Goal: Task Accomplishment & Management: Manage account settings

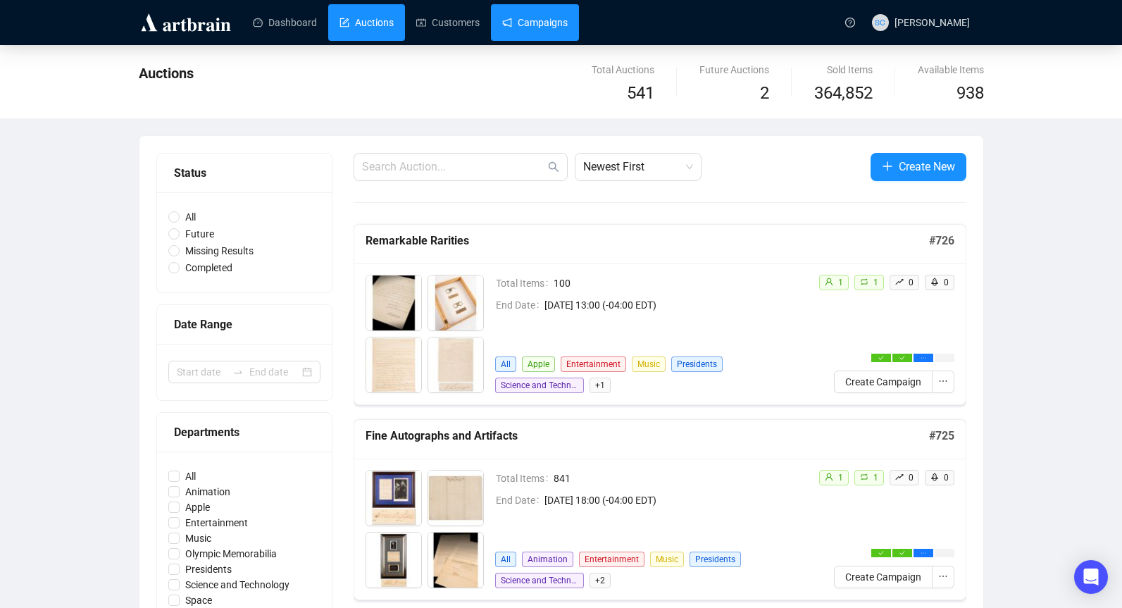
click at [568, 21] on link "Campaigns" at bounding box center [534, 22] width 65 height 37
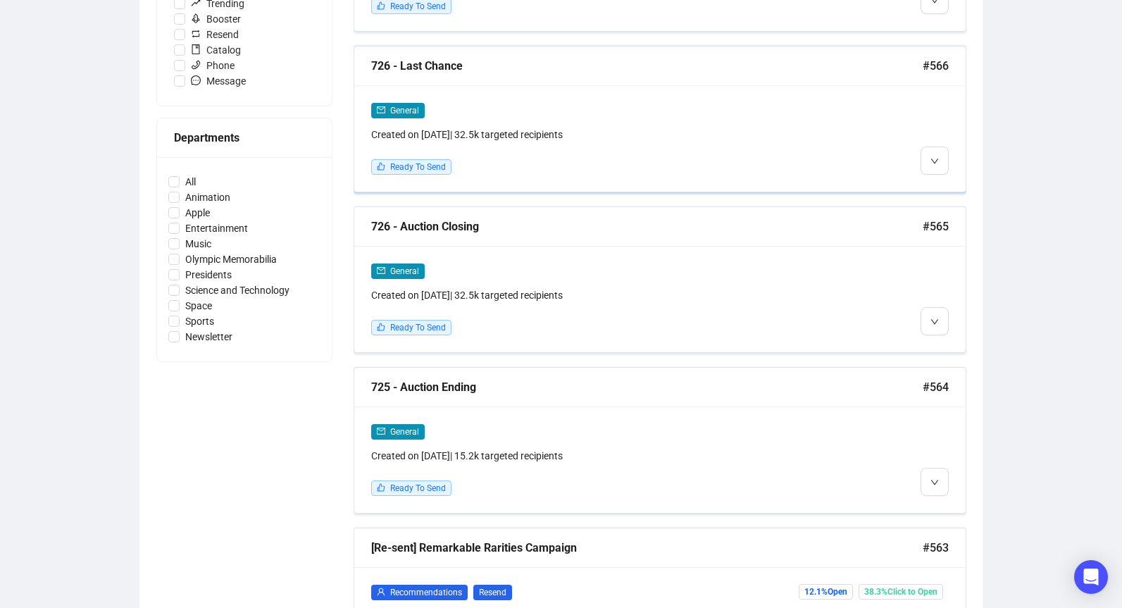
scroll to position [610, 0]
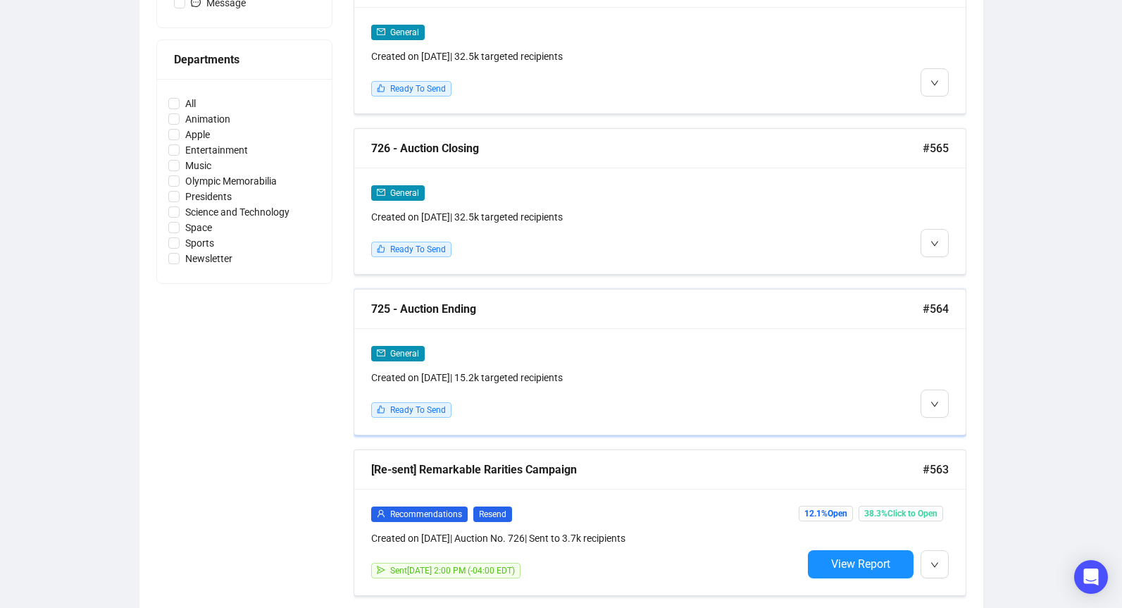
click at [736, 351] on div "General" at bounding box center [586, 353] width 431 height 16
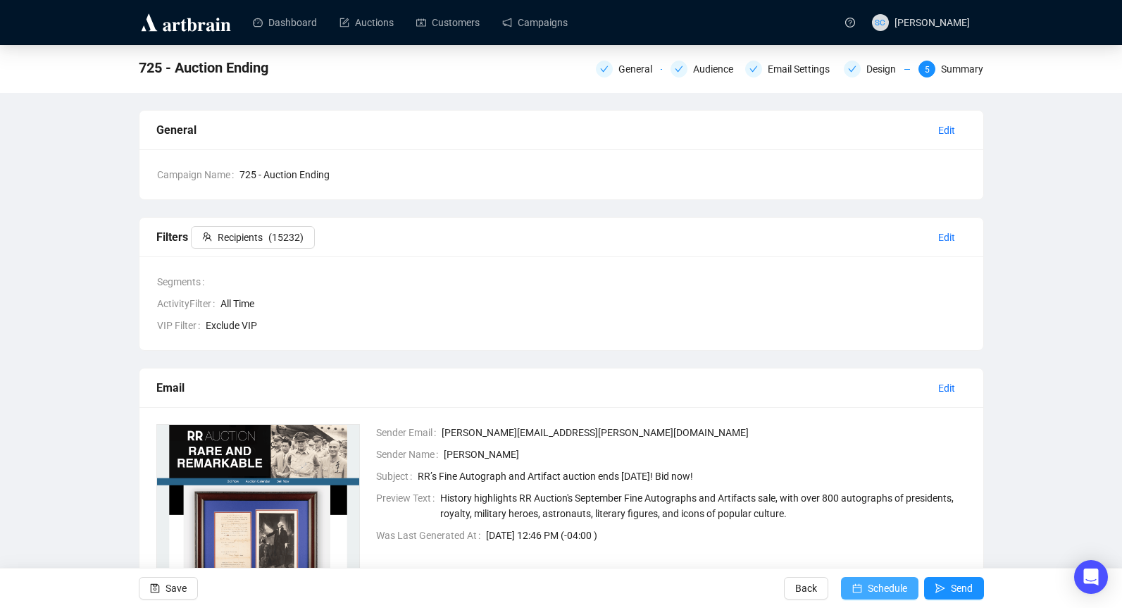
click at [889, 588] on span "Schedule" at bounding box center [886, 587] width 39 height 39
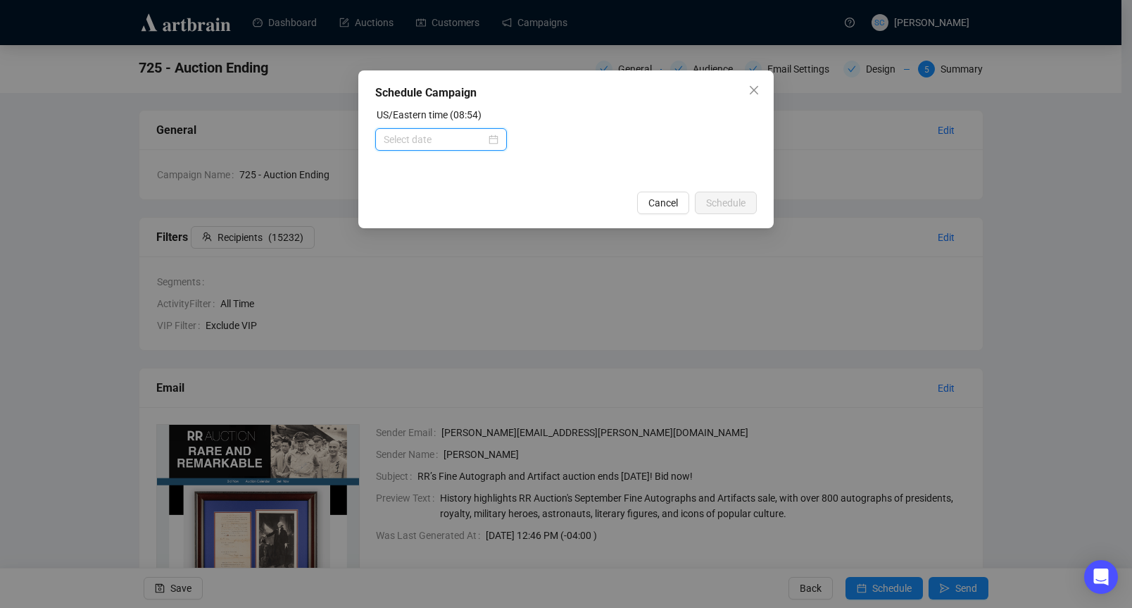
click at [399, 137] on input at bounding box center [435, 139] width 102 height 15
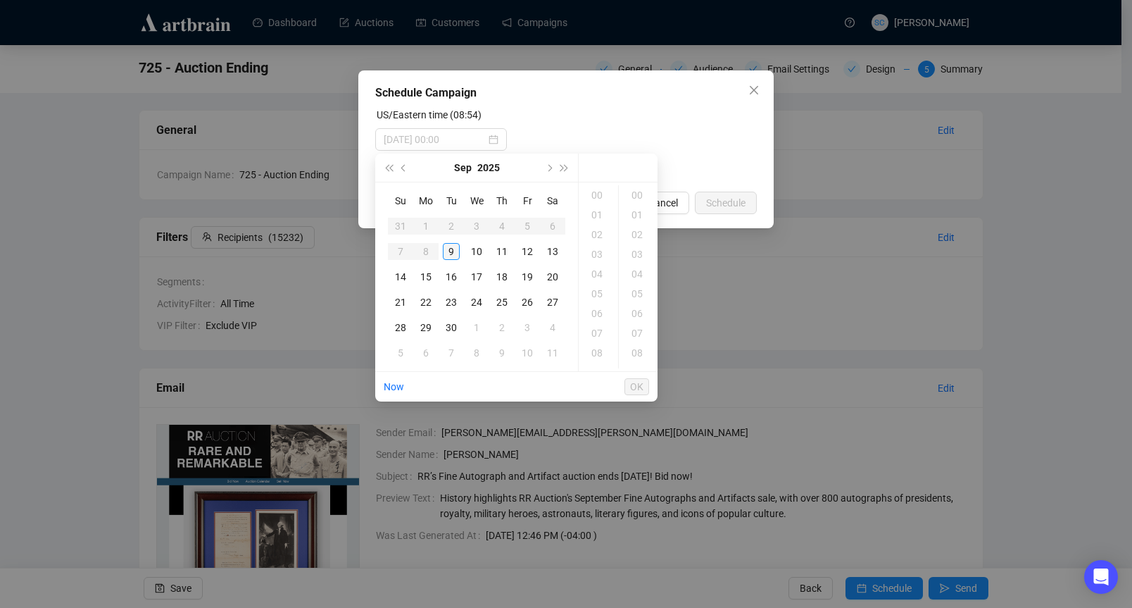
click at [454, 251] on div "9" at bounding box center [451, 251] width 17 height 17
click at [594, 299] on div "14" at bounding box center [599, 294] width 34 height 20
click at [645, 197] on div "00" at bounding box center [639, 195] width 34 height 20
type input "[DATE] 14:00"
click at [642, 386] on span "OK" at bounding box center [636, 386] width 13 height 27
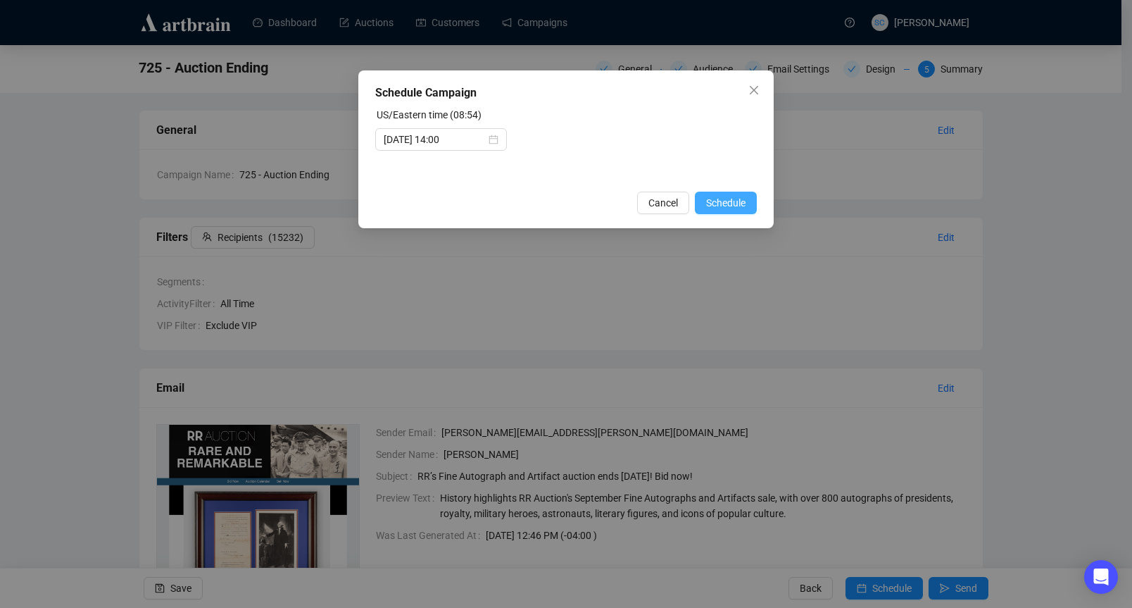
click at [731, 207] on span "Schedule" at bounding box center [725, 202] width 39 height 15
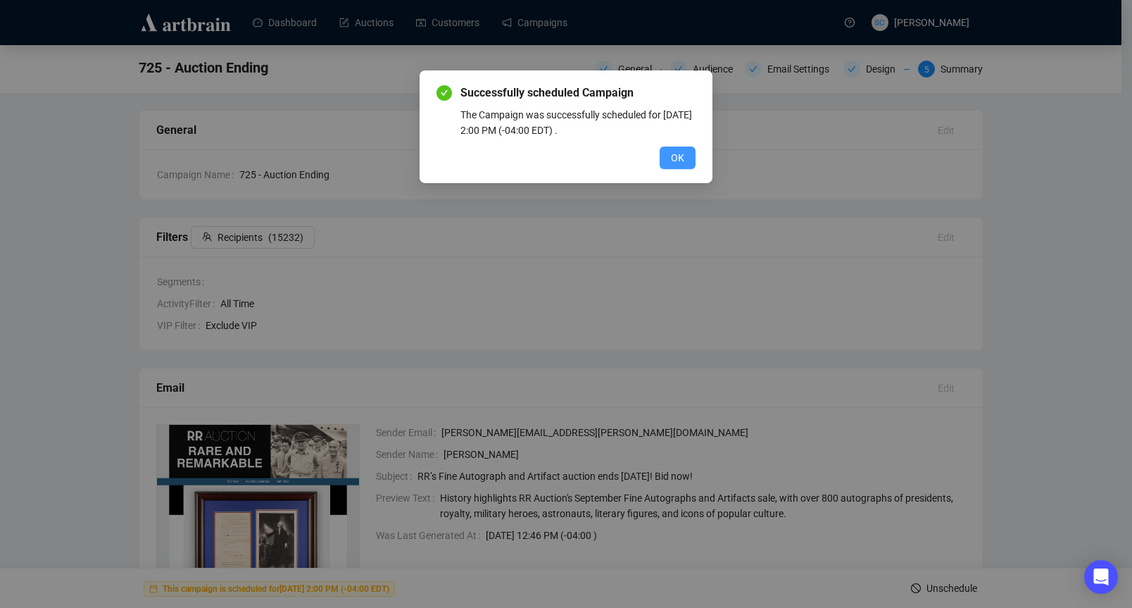
click at [685, 156] on button "OK" at bounding box center [678, 157] width 36 height 23
